Goal: Find contact information

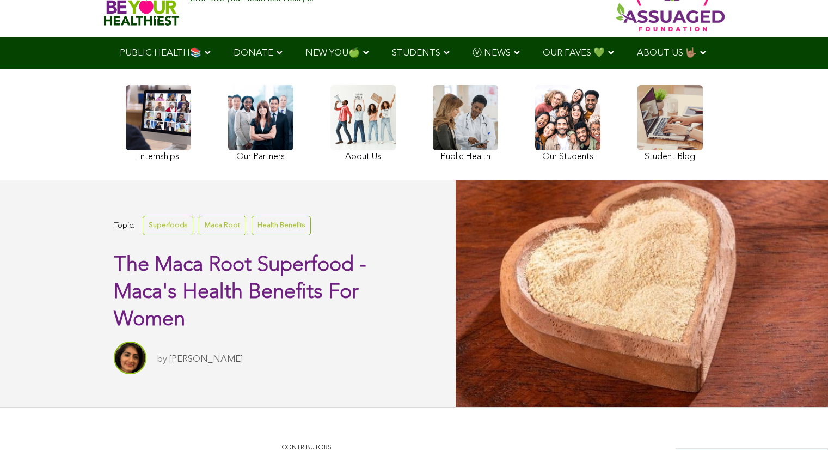
scroll to position [8, 0]
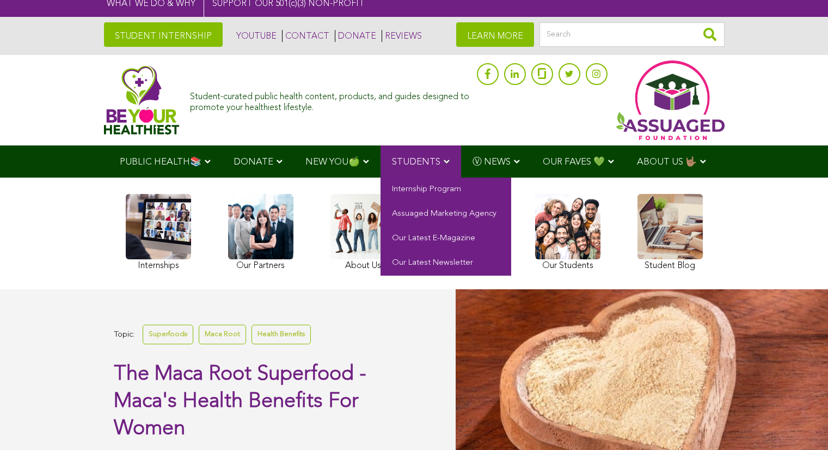
click at [422, 165] on span "STUDENTS" at bounding box center [416, 161] width 48 height 9
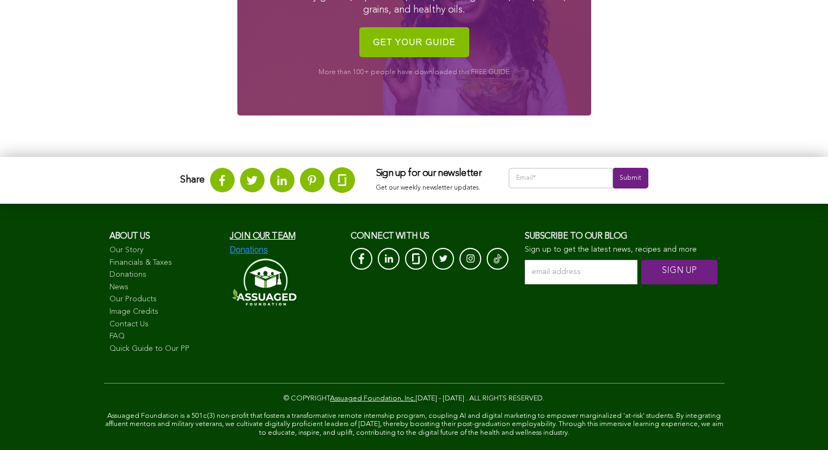
scroll to position [1603, 0]
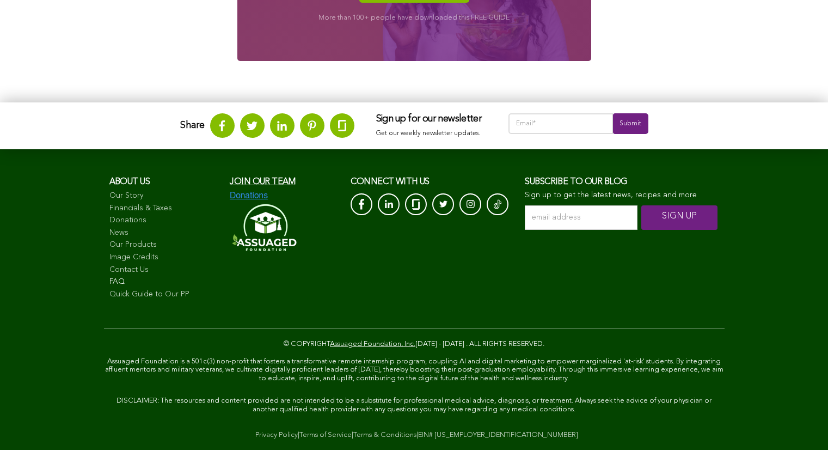
click at [150, 281] on link "FAQ" at bounding box center [164, 282] width 110 height 11
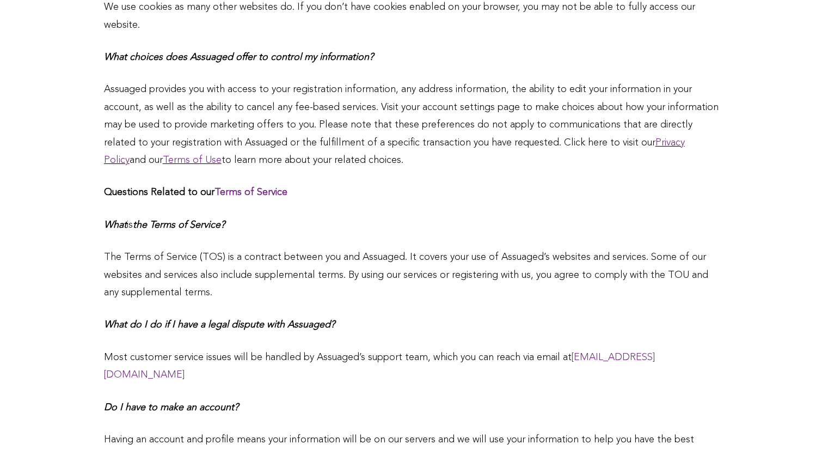
scroll to position [1167, 0]
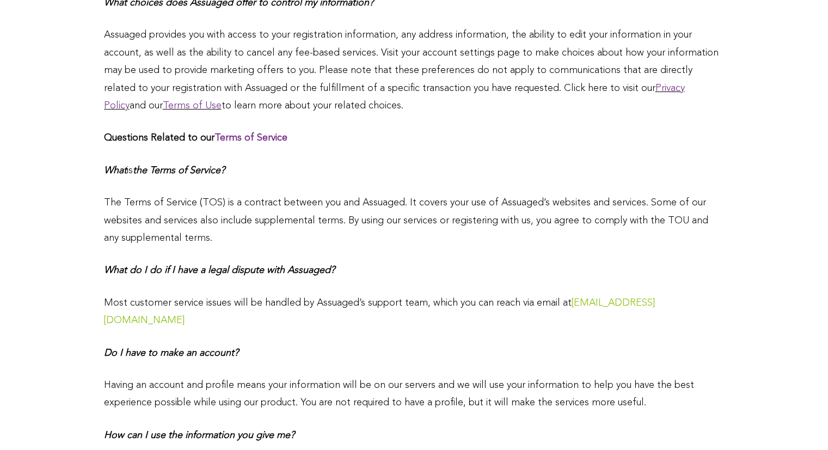
click at [605, 298] on link "hello@assuaged.com" at bounding box center [379, 311] width 551 height 27
click at [620, 298] on link "hello@assuaged.com" at bounding box center [379, 311] width 551 height 27
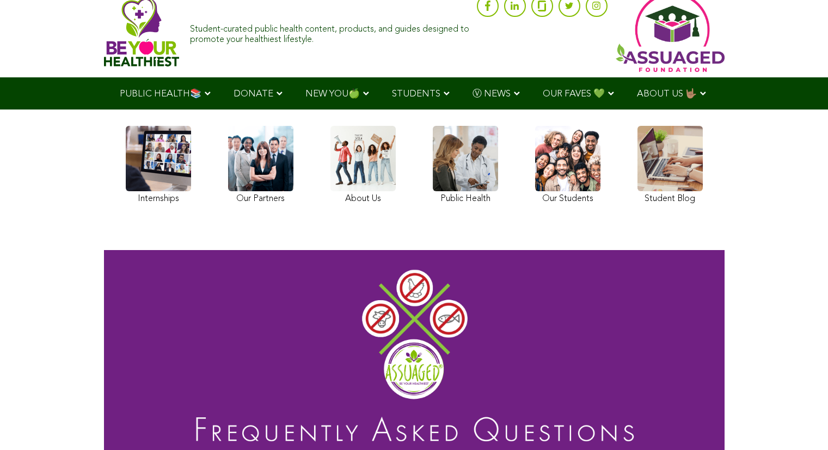
scroll to position [23, 0]
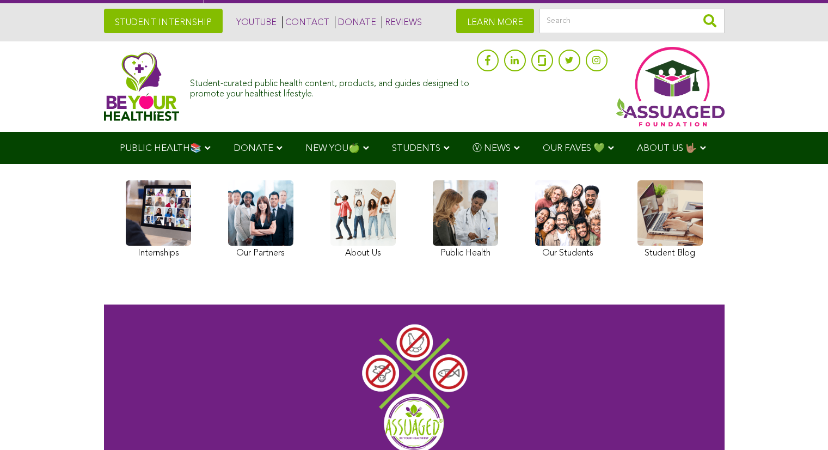
click at [658, 216] on link at bounding box center [670, 220] width 65 height 81
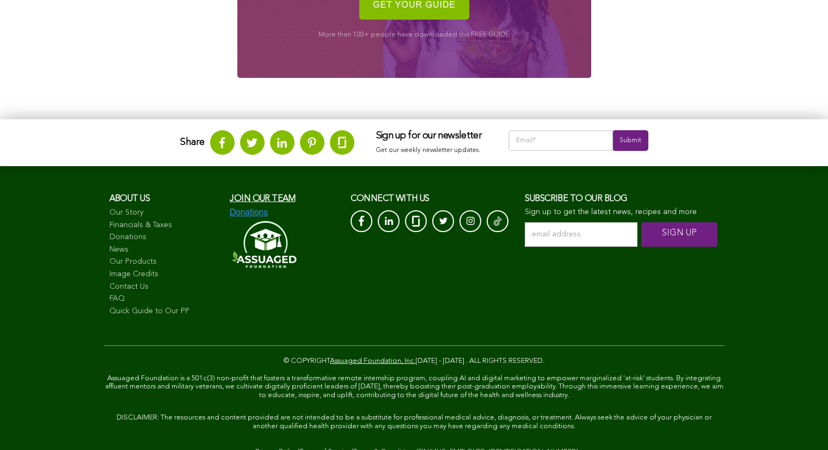
scroll to position [1664, 0]
